Goal: Task Accomplishment & Management: Use online tool/utility

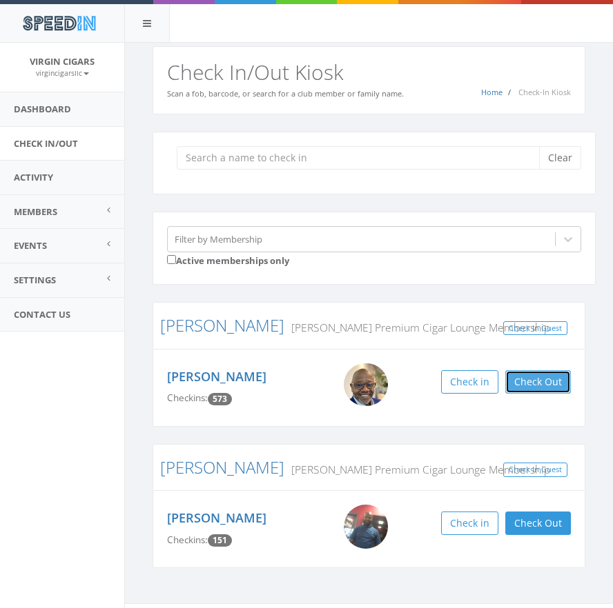
click at [533, 385] on button "Check Out" at bounding box center [538, 381] width 66 height 23
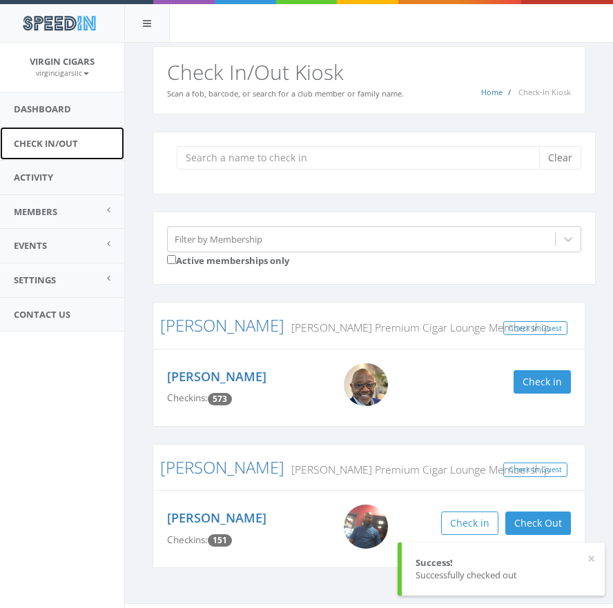
click at [50, 141] on link "Check In/Out" at bounding box center [62, 144] width 124 height 34
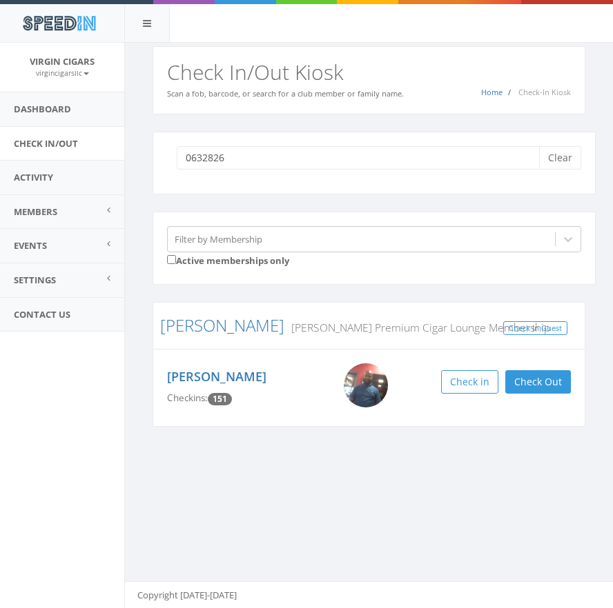
type input "06328269"
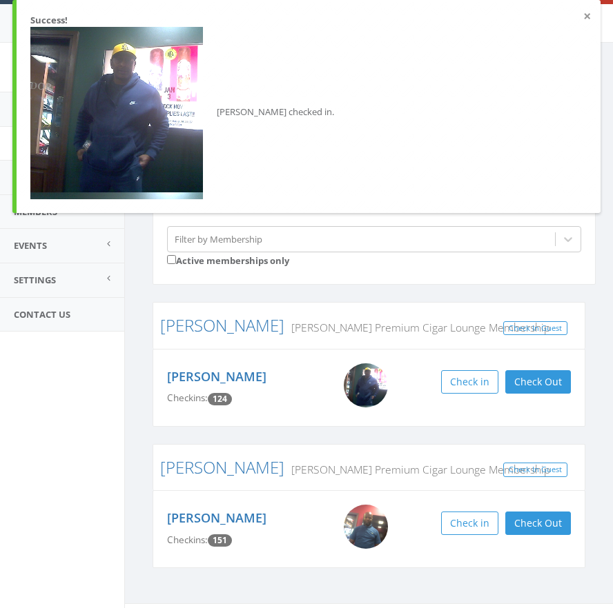
click at [586, 13] on button "×" at bounding box center [587, 17] width 8 height 14
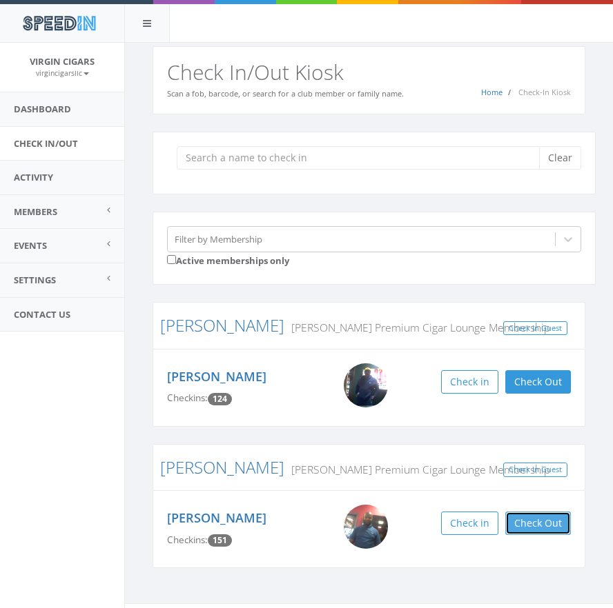
click at [551, 524] on button "Check Out" at bounding box center [538, 523] width 66 height 23
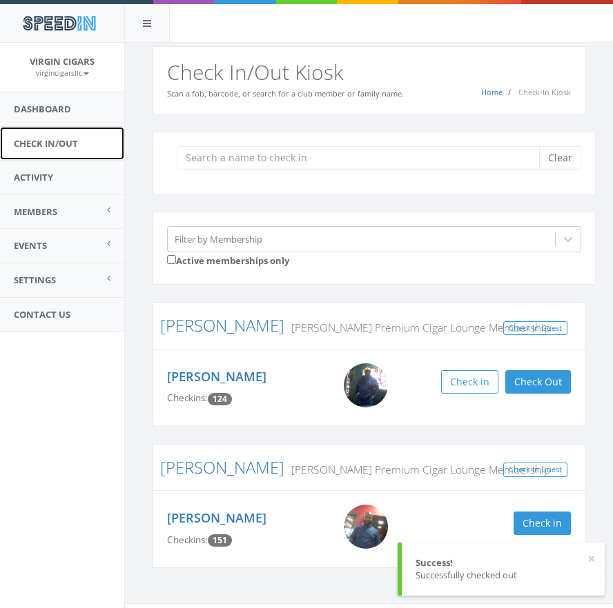
click at [49, 144] on link "Check In/Out" at bounding box center [62, 144] width 124 height 34
